Goal: Task Accomplishment & Management: Complete application form

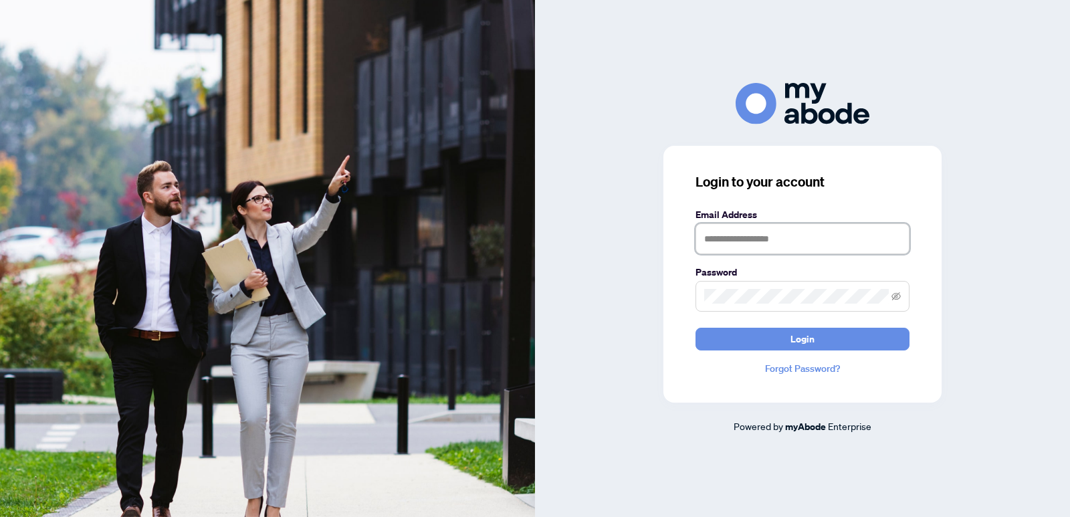
click at [816, 241] on input "text" at bounding box center [802, 238] width 214 height 31
type input "**********"
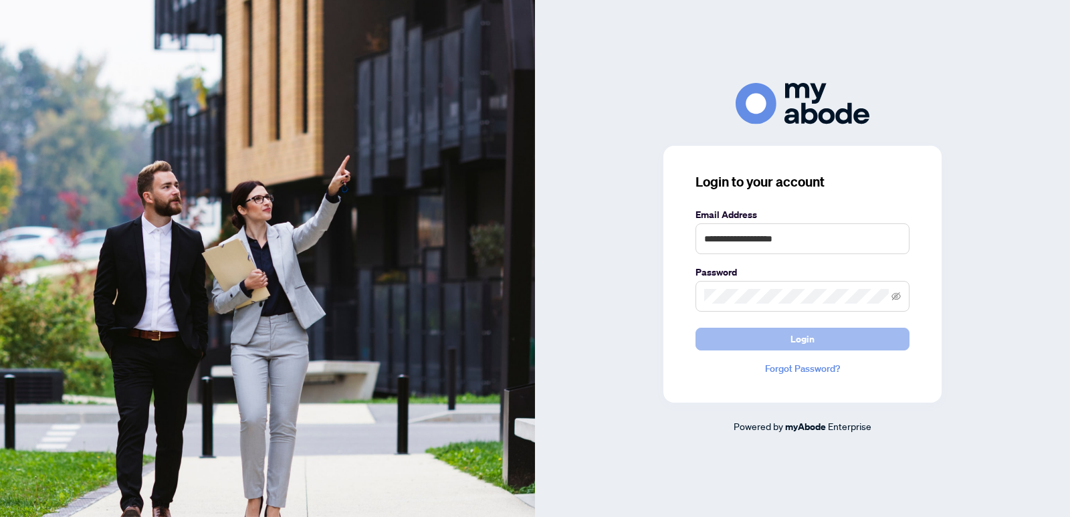
click at [803, 335] on span "Login" at bounding box center [802, 338] width 24 height 21
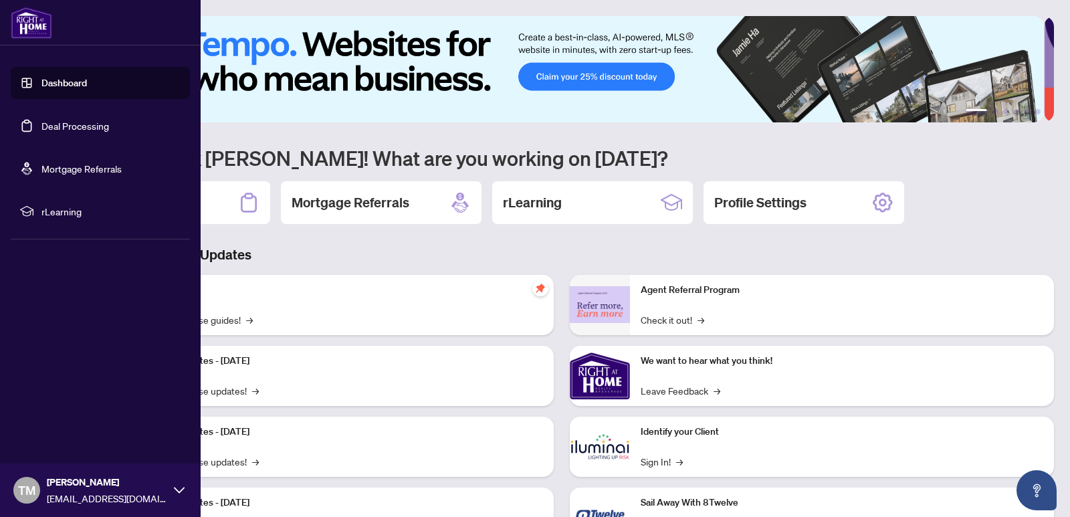
click at [76, 125] on link "Deal Processing" at bounding box center [75, 126] width 68 height 12
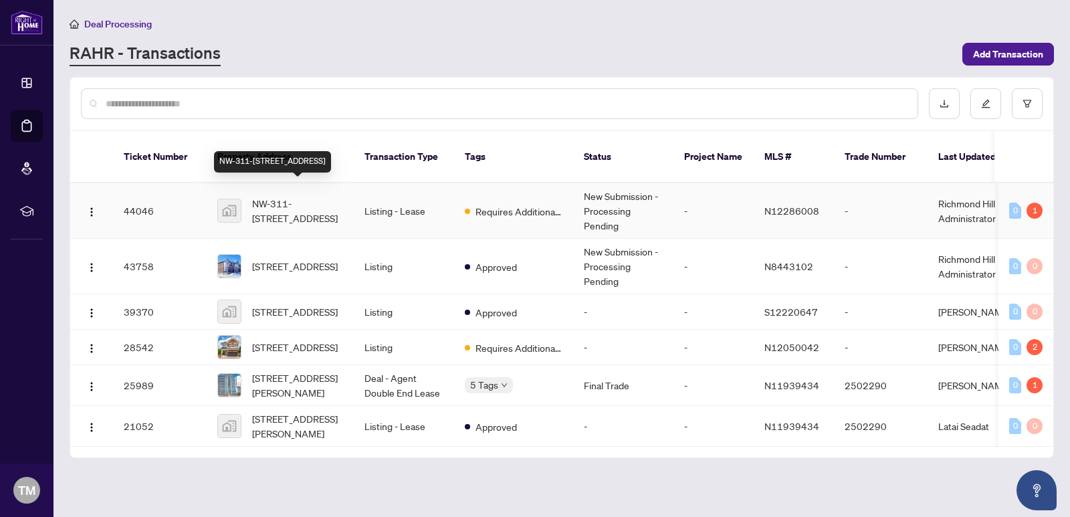
click at [295, 196] on span "NW-311-9201 Yonge Street, Richmond Hill, ON, Canada" at bounding box center [297, 210] width 91 height 29
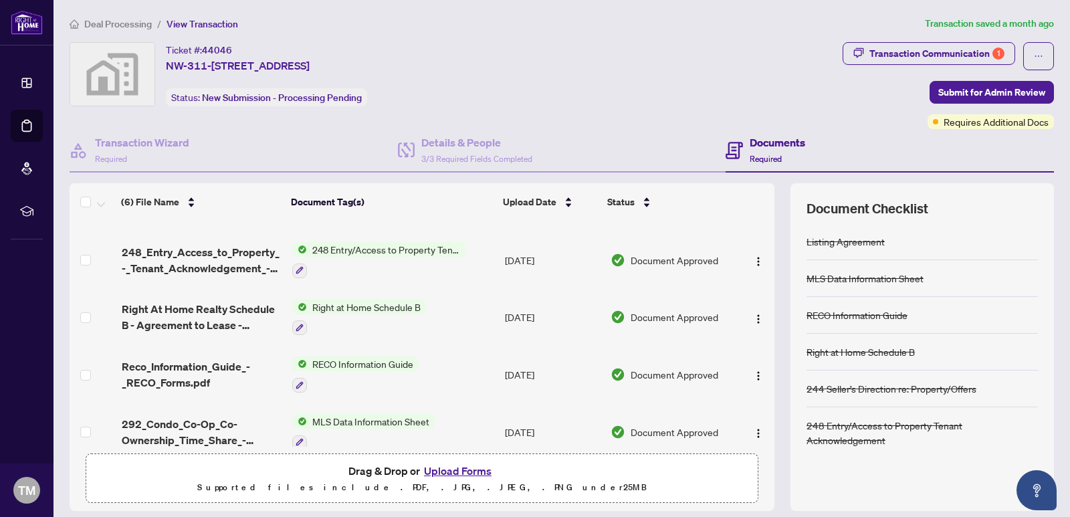
scroll to position [67, 0]
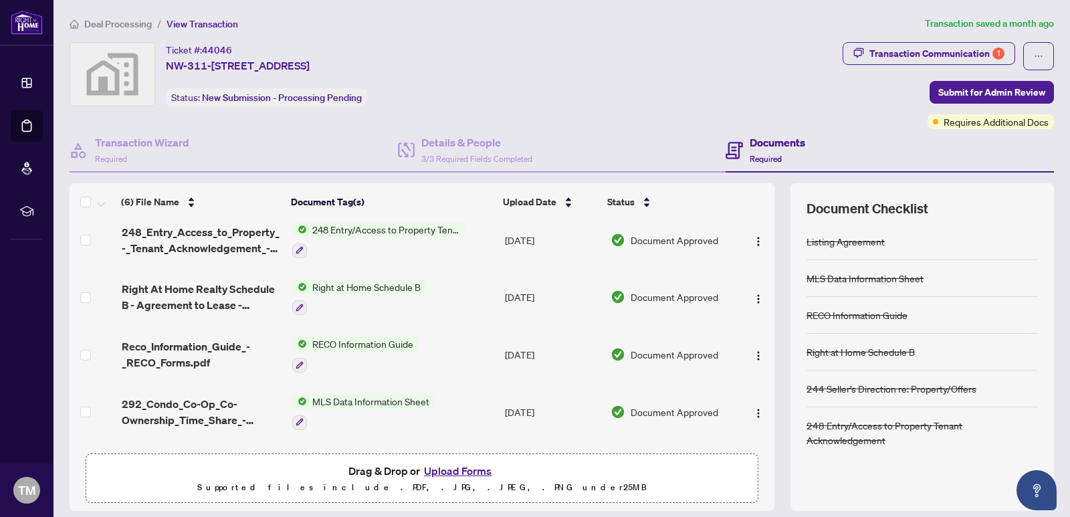
click at [446, 470] on button "Upload Forms" at bounding box center [458, 470] width 76 height 17
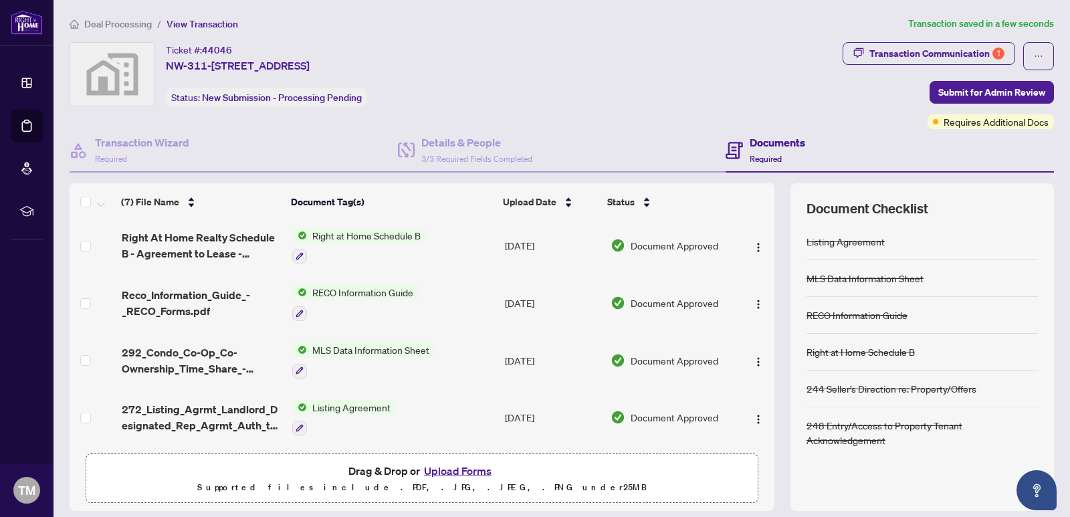
scroll to position [0, 0]
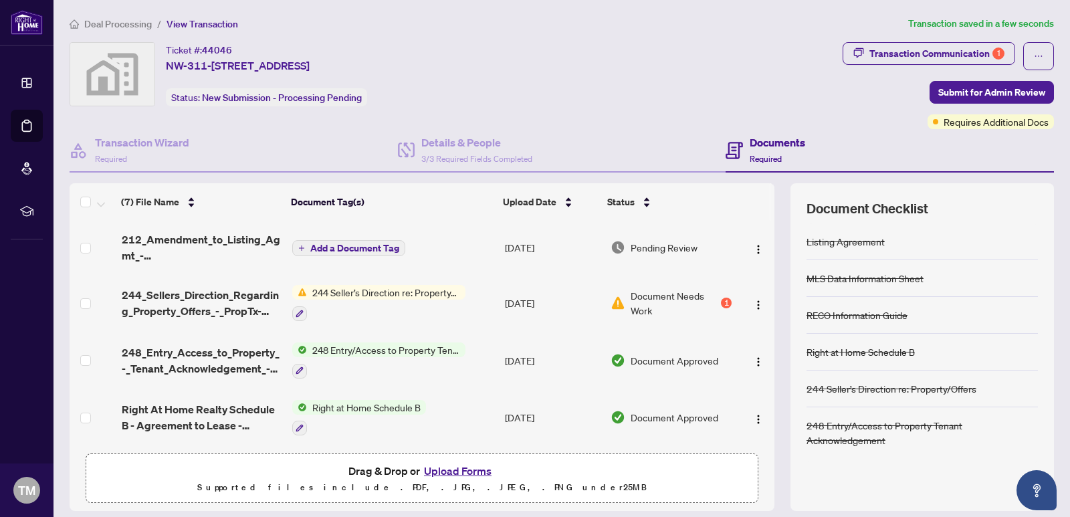
click at [364, 245] on span "Add a Document Tag" at bounding box center [354, 247] width 89 height 9
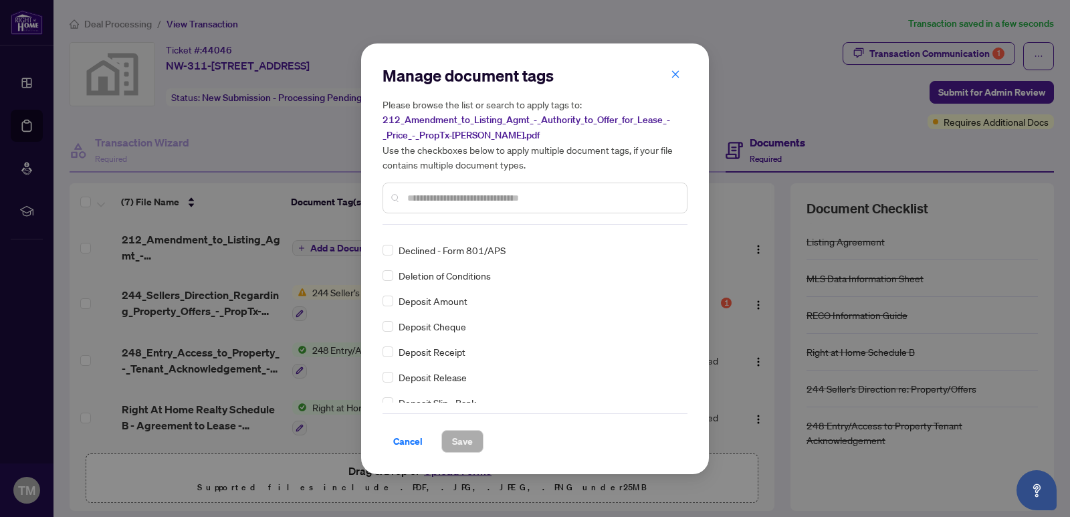
scroll to position [1136, 0]
click at [520, 200] on input "text" at bounding box center [541, 198] width 269 height 15
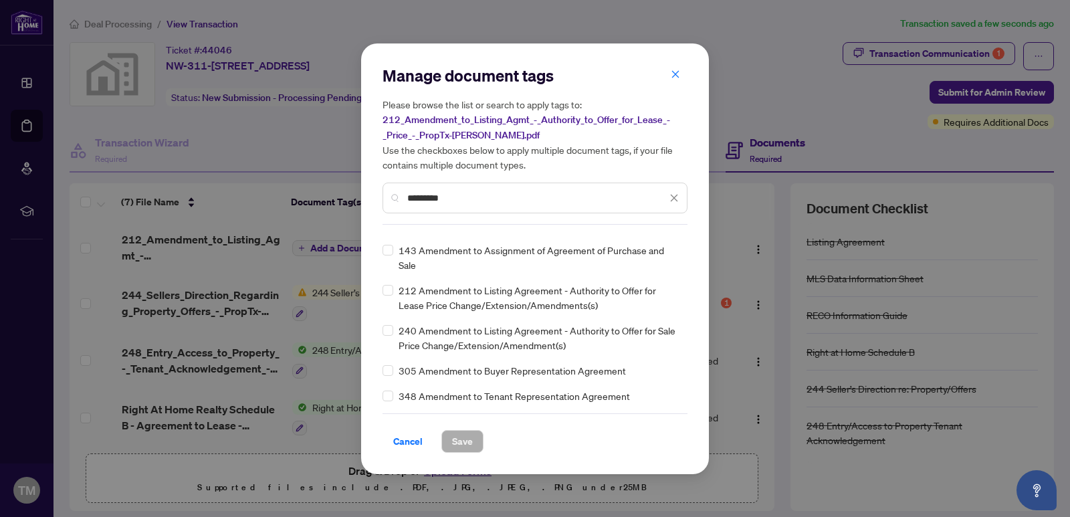
scroll to position [67, 0]
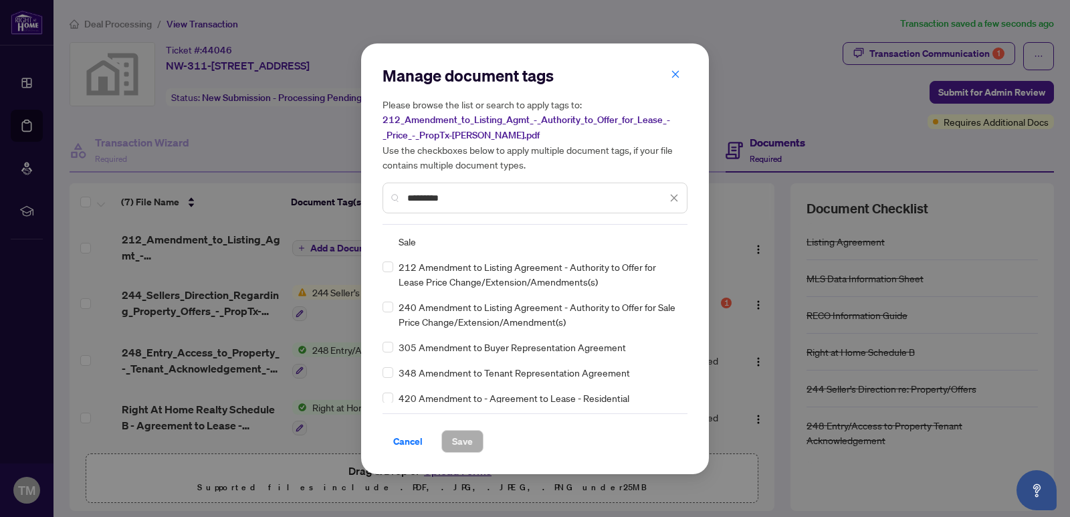
type input "*********"
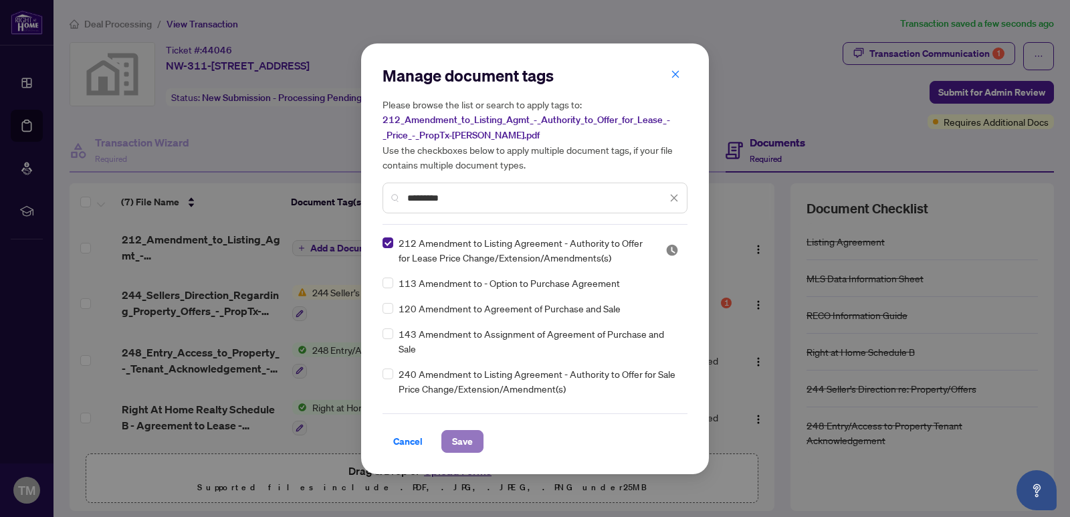
click at [459, 441] on span "Save" at bounding box center [462, 440] width 21 height 21
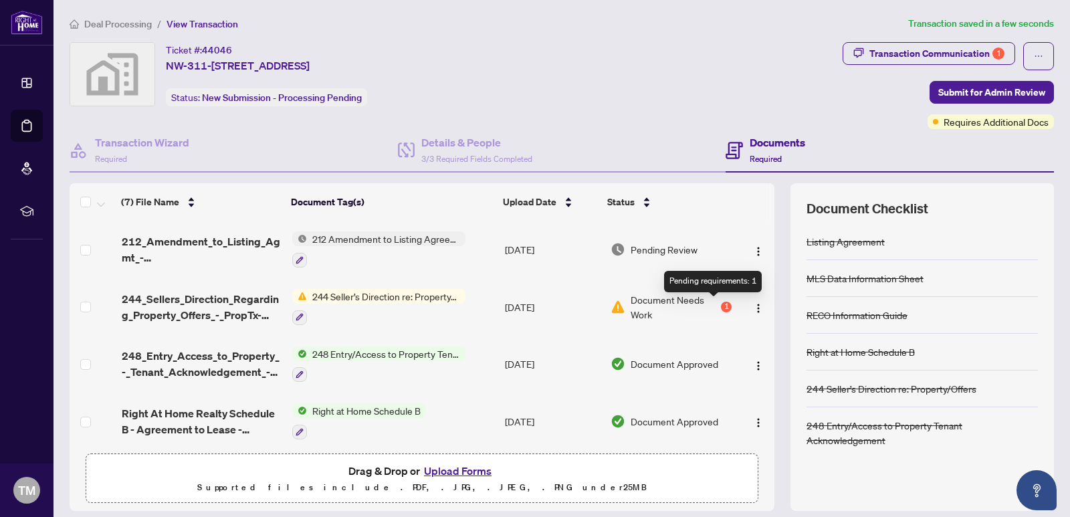
click at [721, 304] on div "1" at bounding box center [726, 306] width 11 height 11
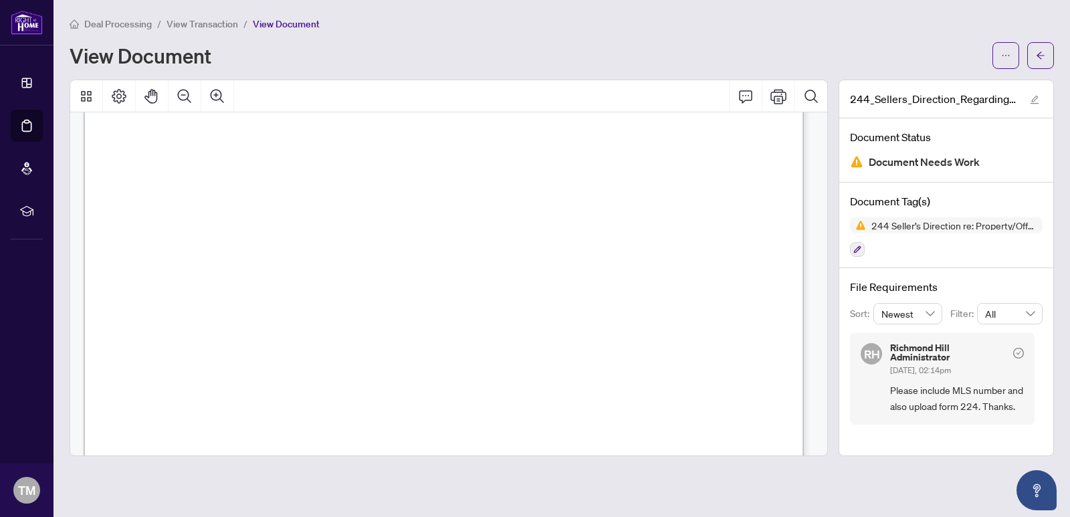
scroll to position [14, 0]
click at [286, 330] on span "...............................................................................…" at bounding box center [356, 334] width 279 height 9
click at [1037, 46] on span "button" at bounding box center [1039, 55] width 9 height 21
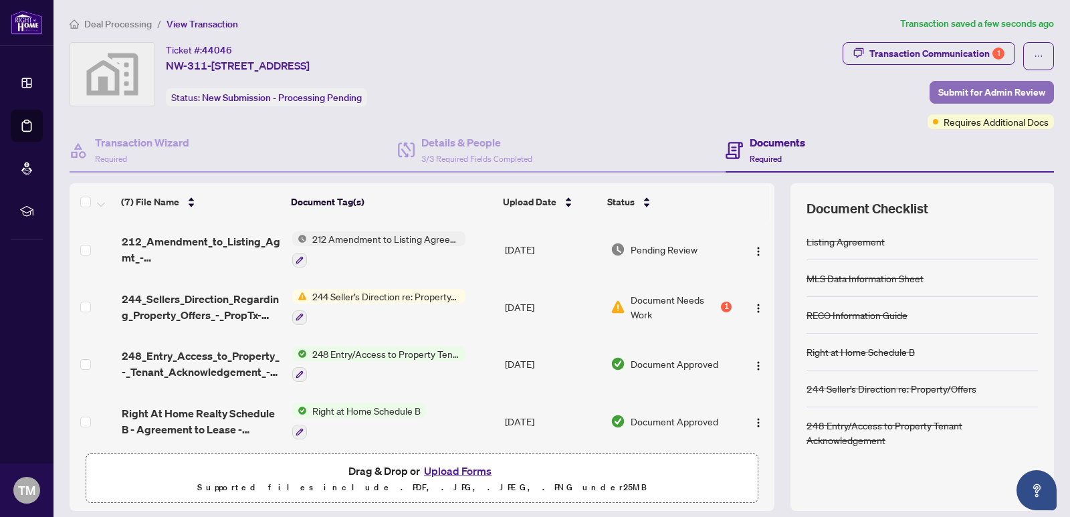
click at [971, 95] on span "Submit for Admin Review" at bounding box center [991, 92] width 107 height 21
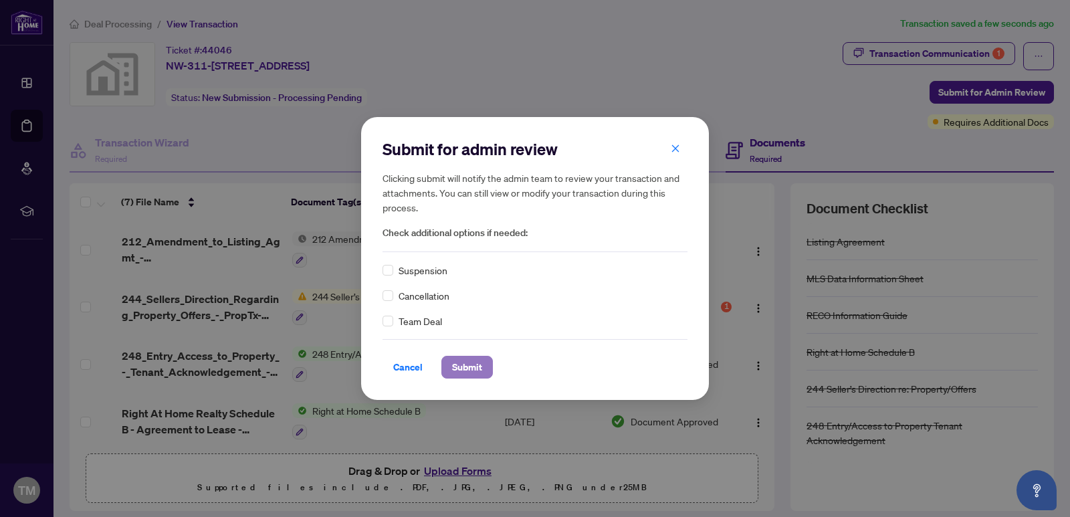
click at [472, 374] on span "Submit" at bounding box center [467, 366] width 30 height 21
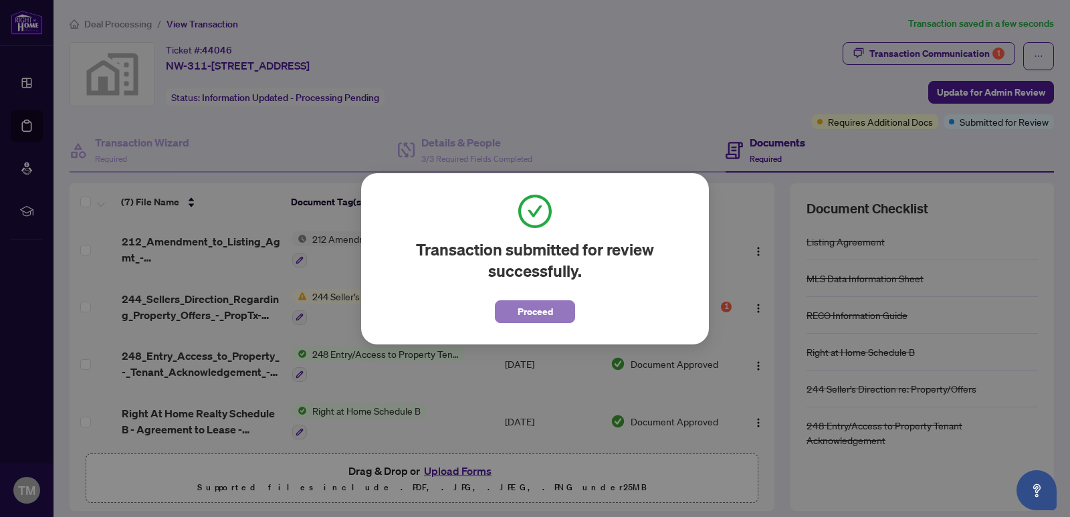
click at [529, 317] on span "Proceed" at bounding box center [534, 311] width 35 height 21
